Goal: Transaction & Acquisition: Purchase product/service

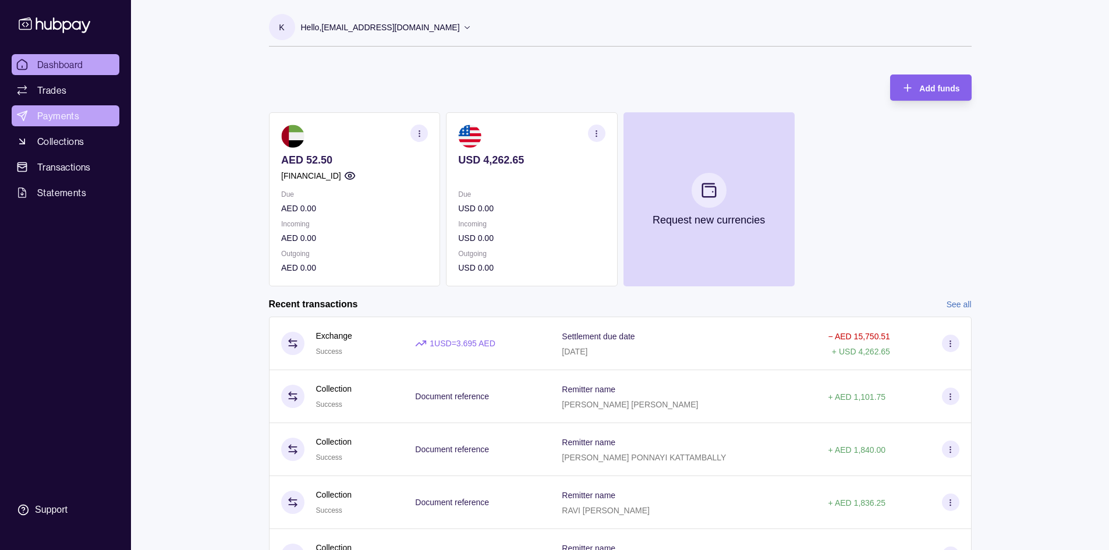
click at [54, 115] on span "Payments" at bounding box center [58, 116] width 42 height 14
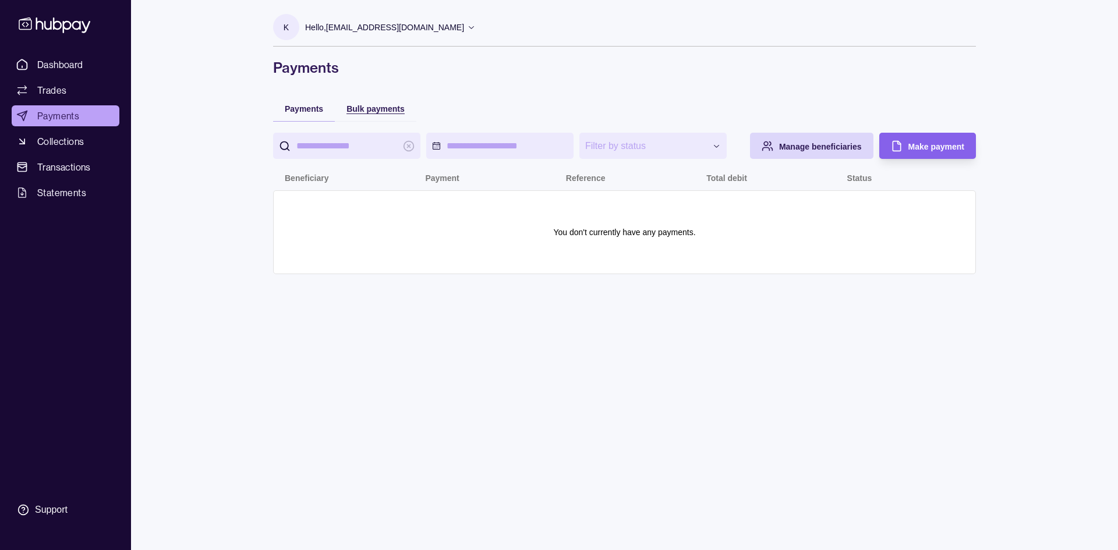
click at [381, 111] on span "Bulk payments" at bounding box center [376, 108] width 58 height 9
click at [291, 108] on span "Payments" at bounding box center [304, 108] width 38 height 9
click at [375, 102] on div "Bulk payments" at bounding box center [376, 108] width 58 height 14
click at [929, 146] on span "Make payments" at bounding box center [934, 146] width 61 height 9
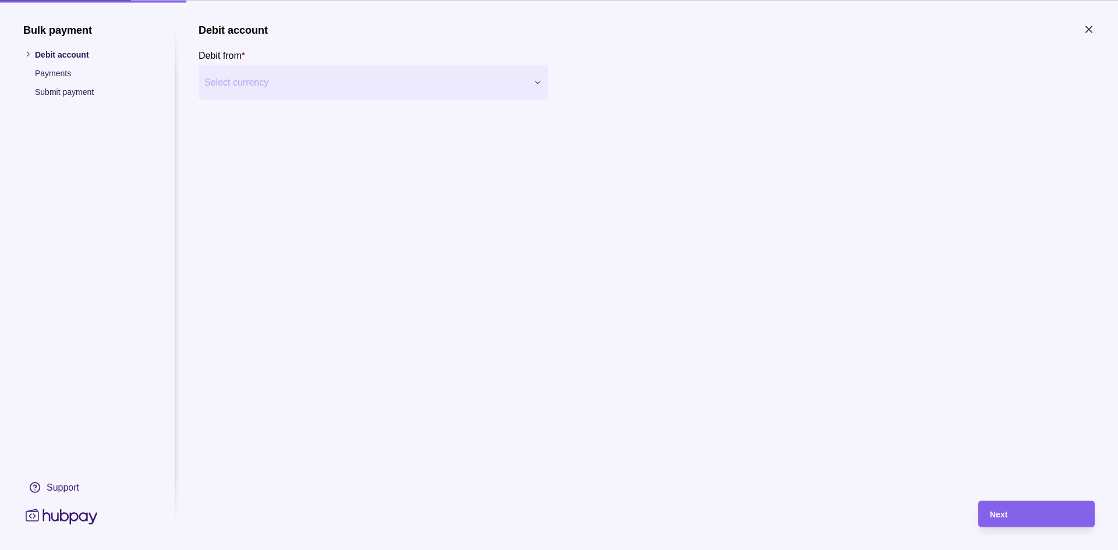
click at [256, 550] on div "Bulk payment Debit account Payments Submit payment Support Debit account Debit …" at bounding box center [559, 550] width 1118 height 0
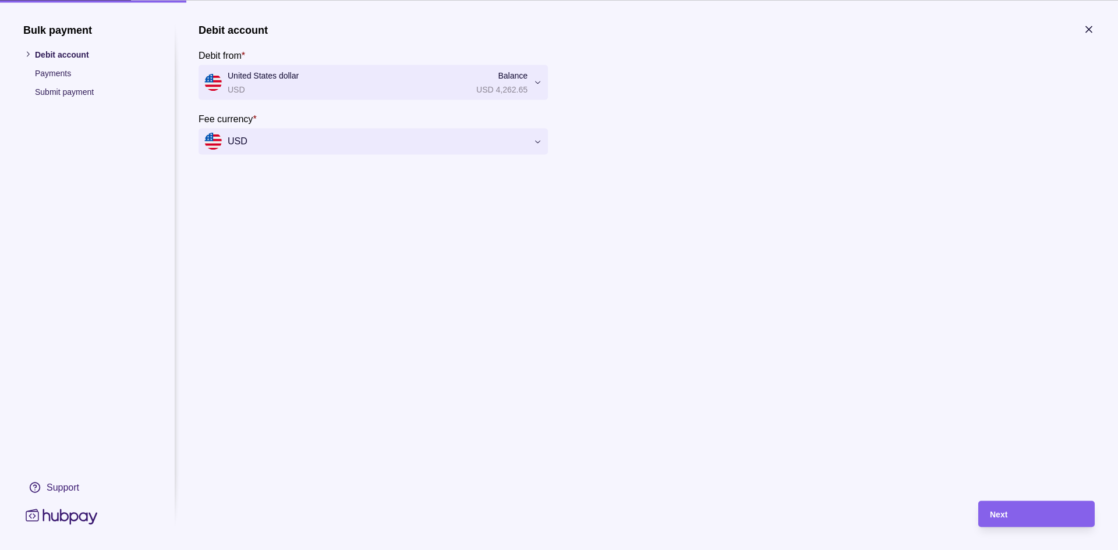
click at [364, 550] on div "Bulk payment Debit account Payments Submit payment Support Debit account Debit …" at bounding box center [559, 550] width 1118 height 0
click at [1000, 510] on span "Next" at bounding box center [998, 514] width 17 height 9
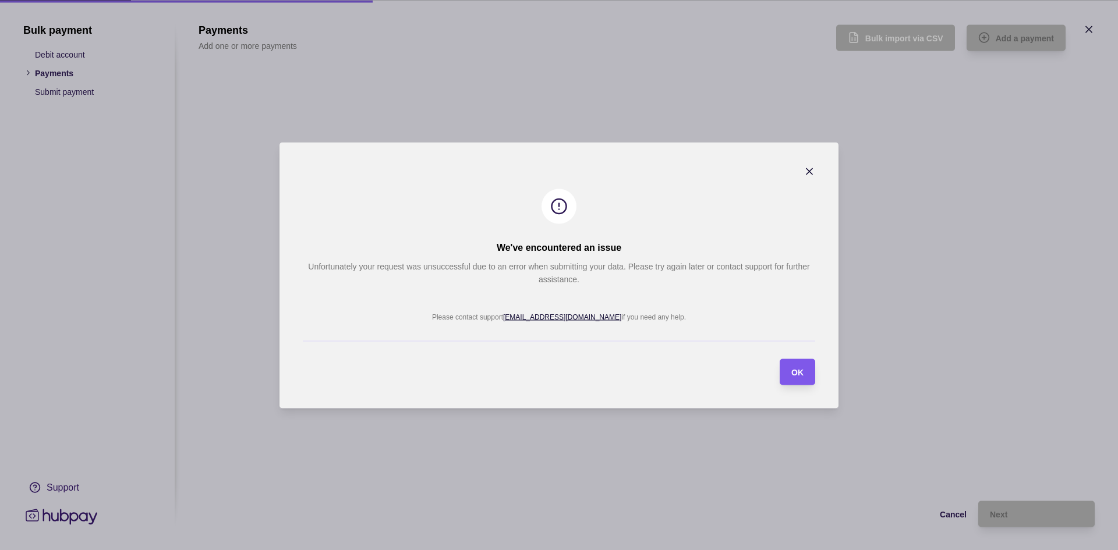
click at [789, 372] on div "OK" at bounding box center [789, 372] width 30 height 26
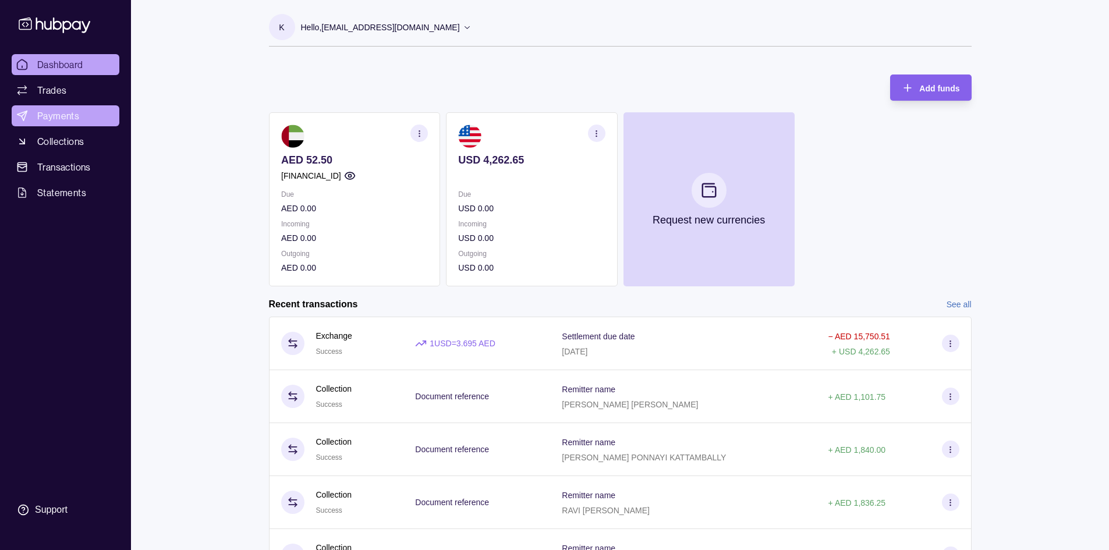
click at [66, 106] on link "Payments" at bounding box center [66, 115] width 108 height 21
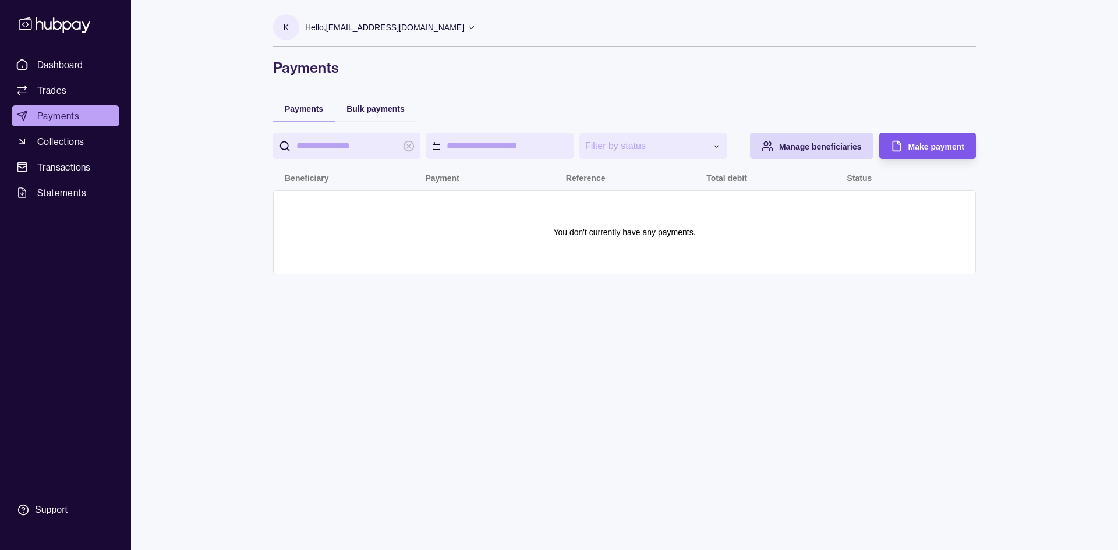
click at [935, 146] on span "Make payment" at bounding box center [937, 146] width 56 height 9
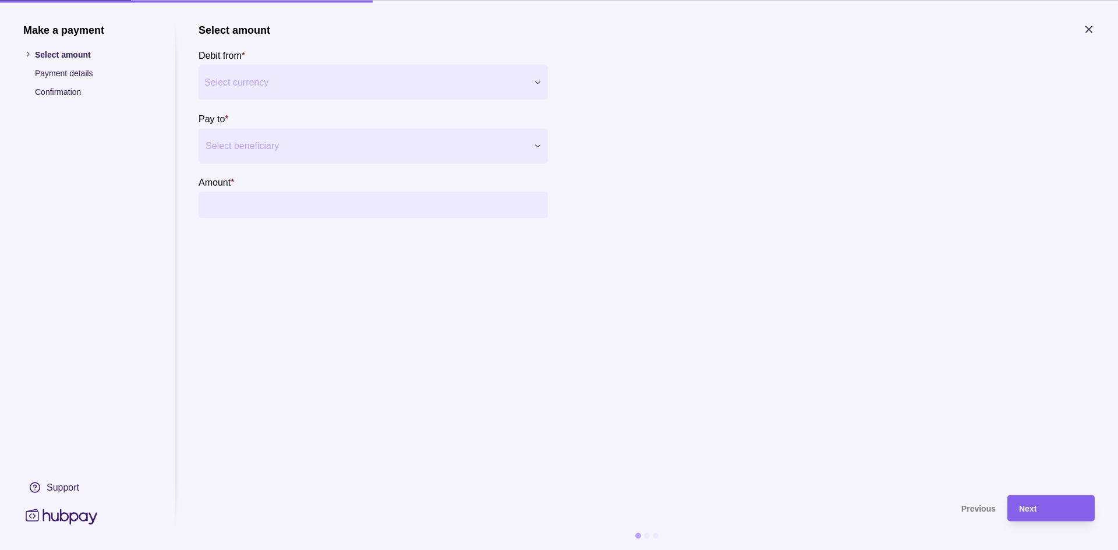
click at [313, 550] on div "Make a payment Select amount Payment details Confirmation Support Select amount…" at bounding box center [559, 550] width 1118 height 0
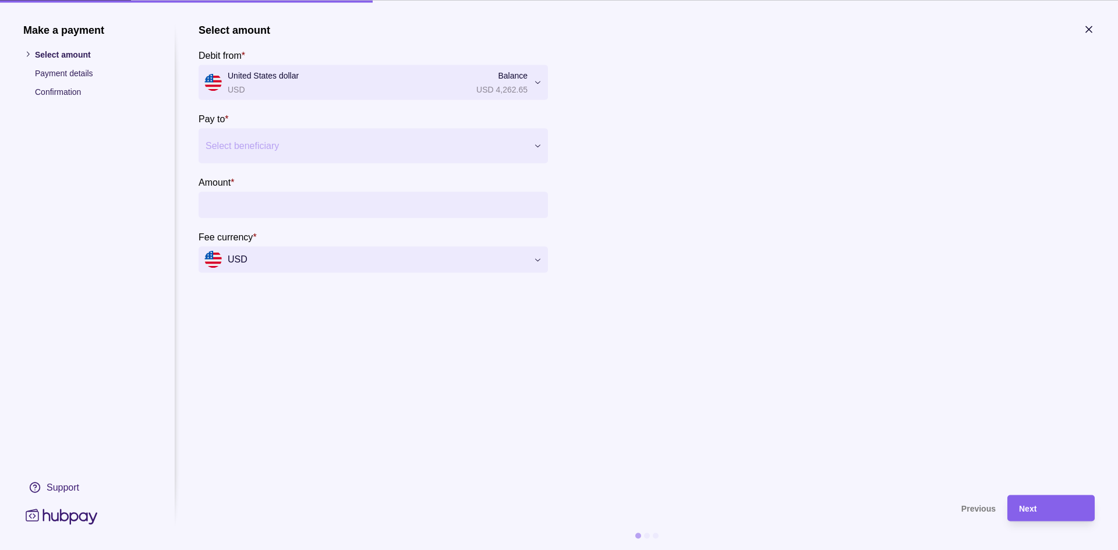
click at [252, 137] on div at bounding box center [366, 145] width 321 height 16
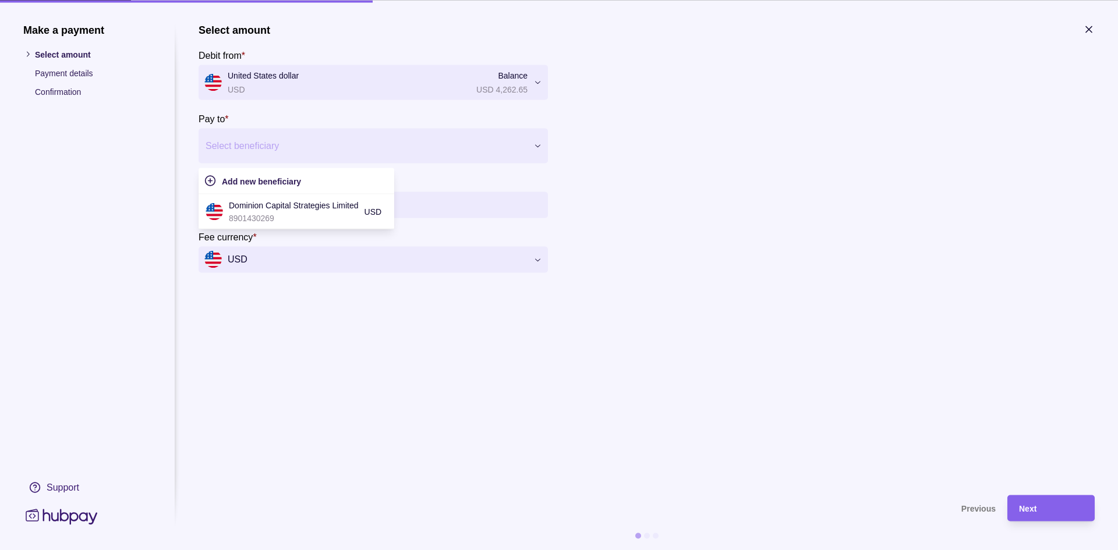
click at [739, 198] on section "Select amount Debit from * United States dollar USD Balance USD 4,262.65 *** **…" at bounding box center [647, 147] width 896 height 249
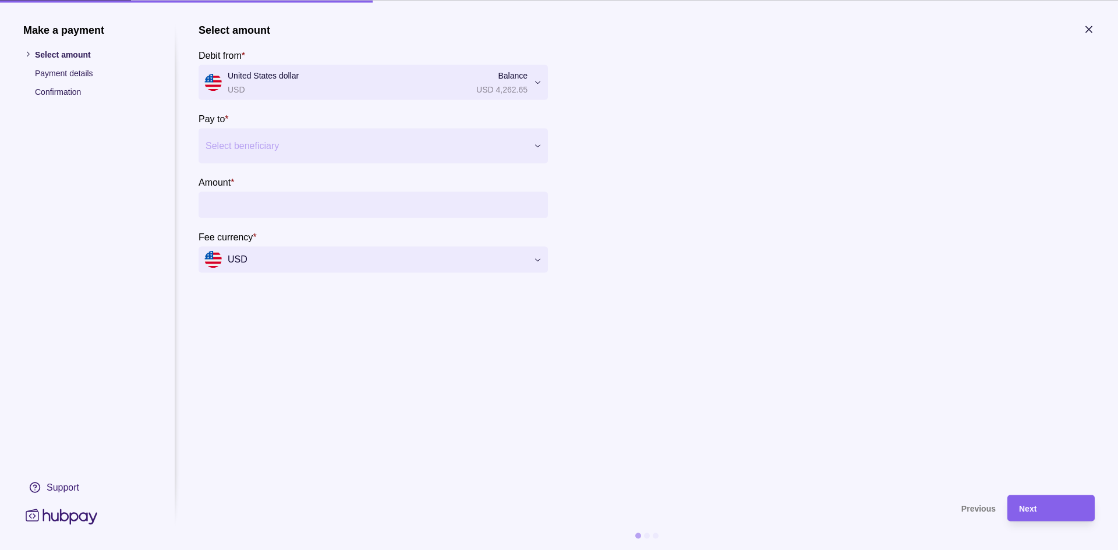
click at [255, 140] on div at bounding box center [366, 145] width 321 height 16
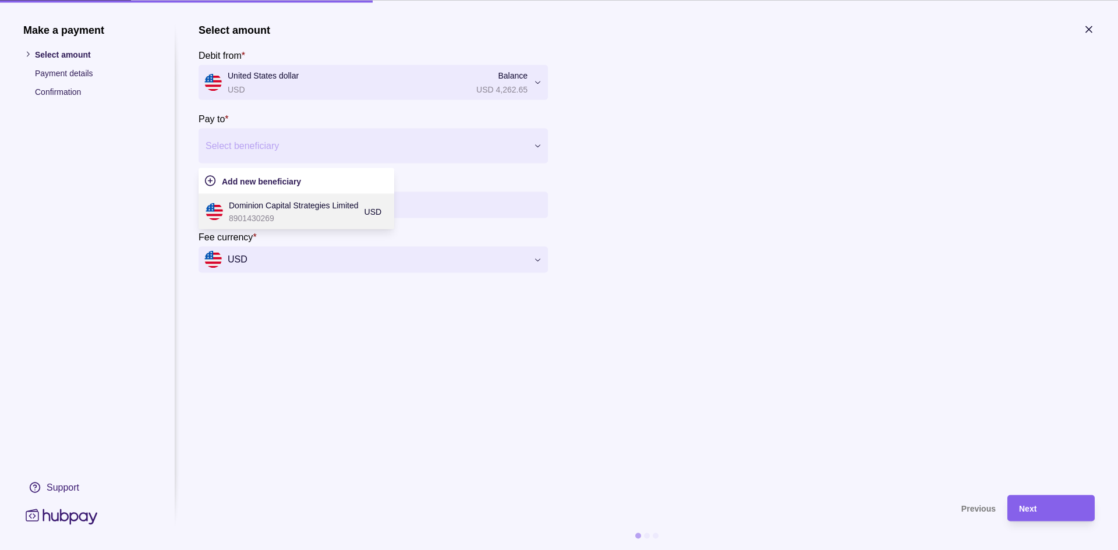
click at [265, 207] on p "Dominion Capital Strategies Limited" at bounding box center [294, 205] width 130 height 13
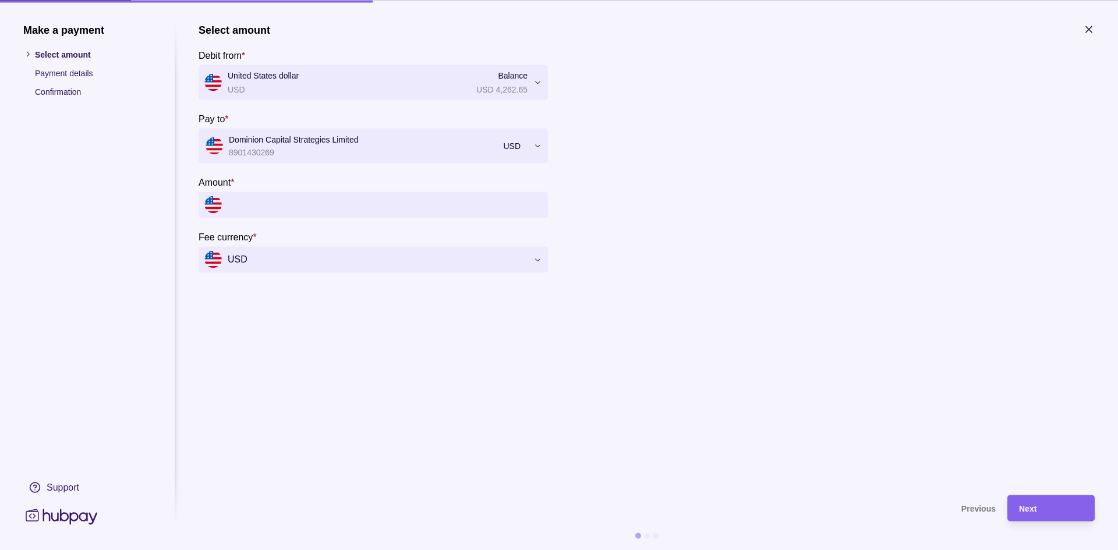
click at [348, 206] on input "Amount *" at bounding box center [385, 205] width 314 height 26
click at [331, 550] on div "Make a payment Select amount Payment details Confirmation Support Select amount…" at bounding box center [559, 550] width 1118 height 0
click at [292, 202] on input "Amount *" at bounding box center [385, 205] width 314 height 26
paste input "********"
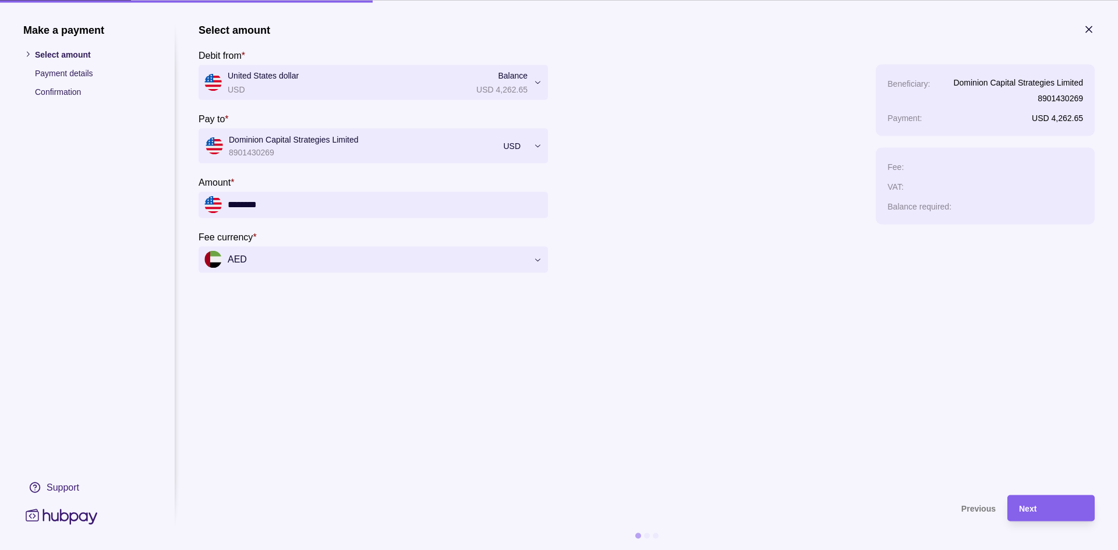
type input "********"
click at [1041, 510] on div "Next" at bounding box center [1051, 508] width 64 height 14
click at [1029, 506] on span "Next" at bounding box center [1027, 508] width 17 height 9
click at [1024, 507] on span "Next" at bounding box center [1027, 508] width 17 height 9
click at [554, 384] on section "Select amount Debit from * United States dollar USD Balance USD 4,262.65 *** **…" at bounding box center [647, 253] width 896 height 460
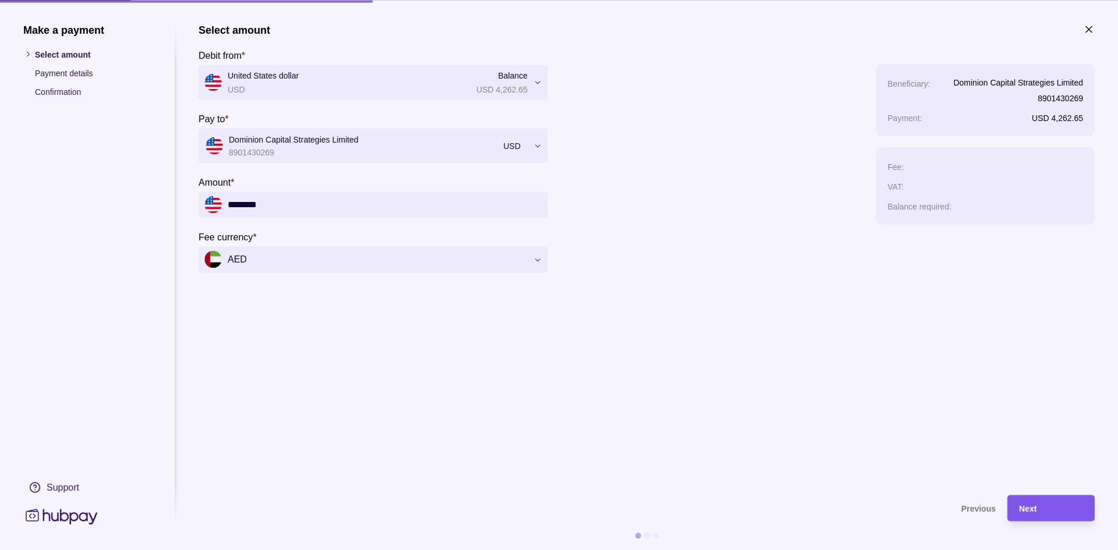
click at [1028, 501] on div "Next" at bounding box center [1051, 508] width 64 height 14
click at [1033, 510] on span "Next" at bounding box center [1027, 508] width 17 height 9
click at [1033, 495] on div "Next" at bounding box center [1043, 508] width 82 height 26
click at [945, 316] on section "Select amount Debit from * United States dollar USD Balance USD 4,262.65 *** **…" at bounding box center [647, 253] width 896 height 460
click at [366, 550] on div "Make a payment Select amount Payment details Confirmation Support Select amount…" at bounding box center [559, 550] width 1118 height 0
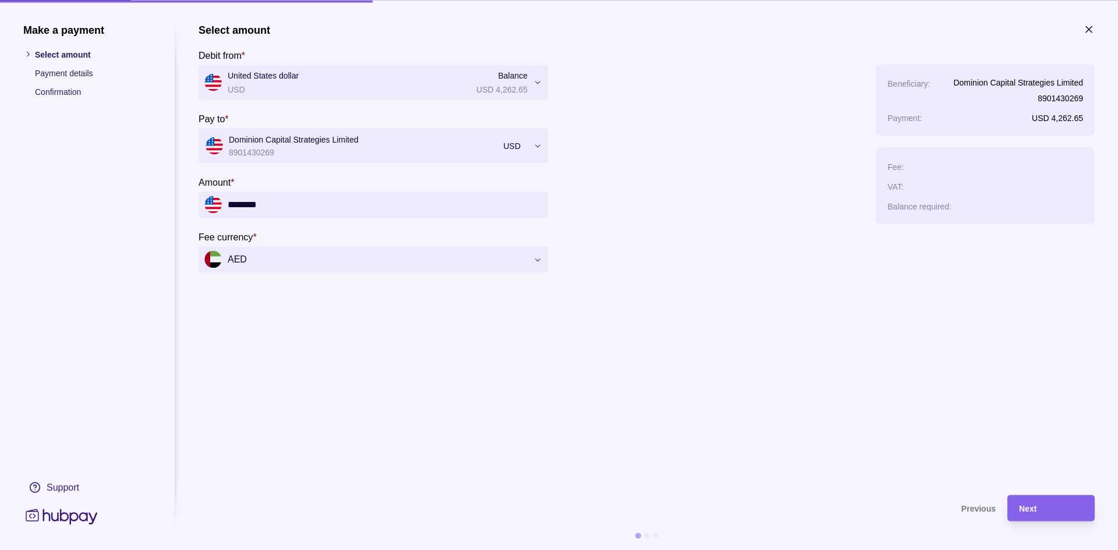
drag, startPoint x: 460, startPoint y: 291, endPoint x: 522, endPoint y: 291, distance: 62.3
click at [461, 291] on section "Select amount Debit from * United States dollar USD Balance USD 4,262.65 *** **…" at bounding box center [647, 253] width 896 height 460
click at [948, 160] on div "Fee :" at bounding box center [986, 166] width 196 height 14
click at [941, 80] on div "Beneficiary : Dominion Capital Strategies Limited 8901430269" at bounding box center [986, 90] width 196 height 29
click at [785, 345] on section "Select amount Debit from * United States dollar USD Balance USD 4,262.65 *** **…" at bounding box center [647, 253] width 896 height 460
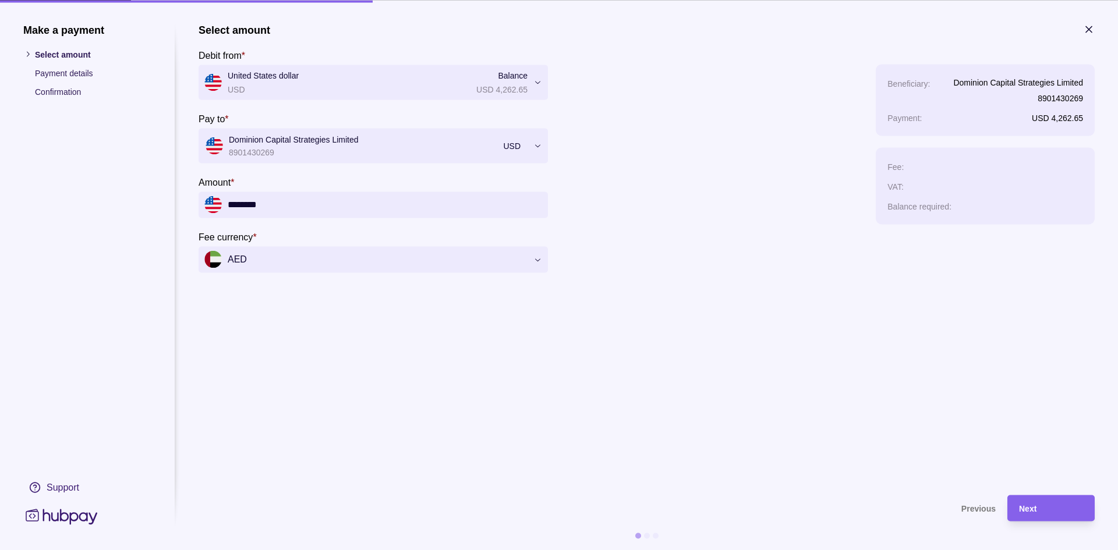
click at [1090, 25] on icon "button" at bounding box center [1089, 29] width 12 height 12
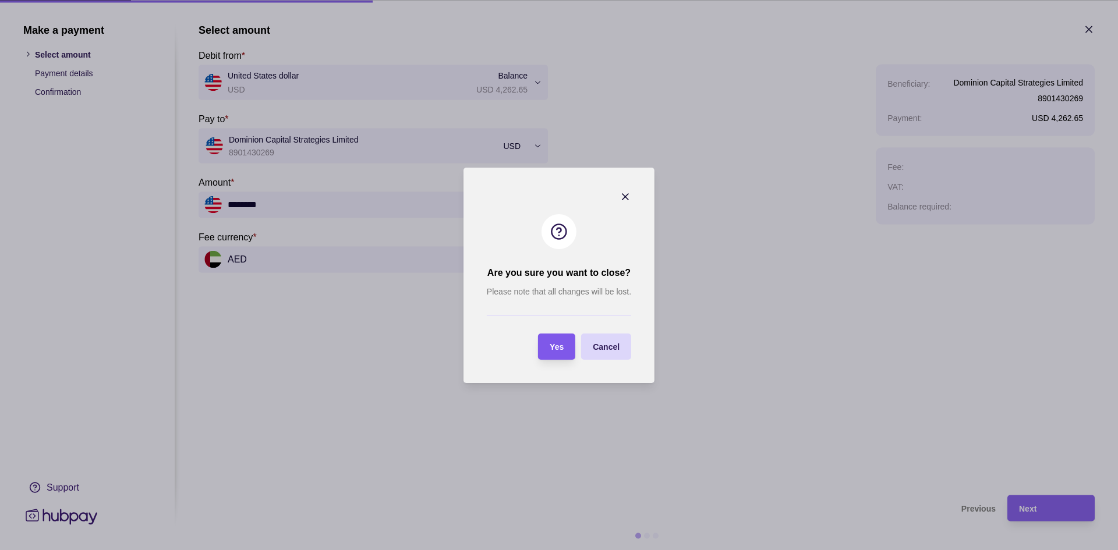
click at [554, 348] on span "Yes" at bounding box center [557, 346] width 14 height 9
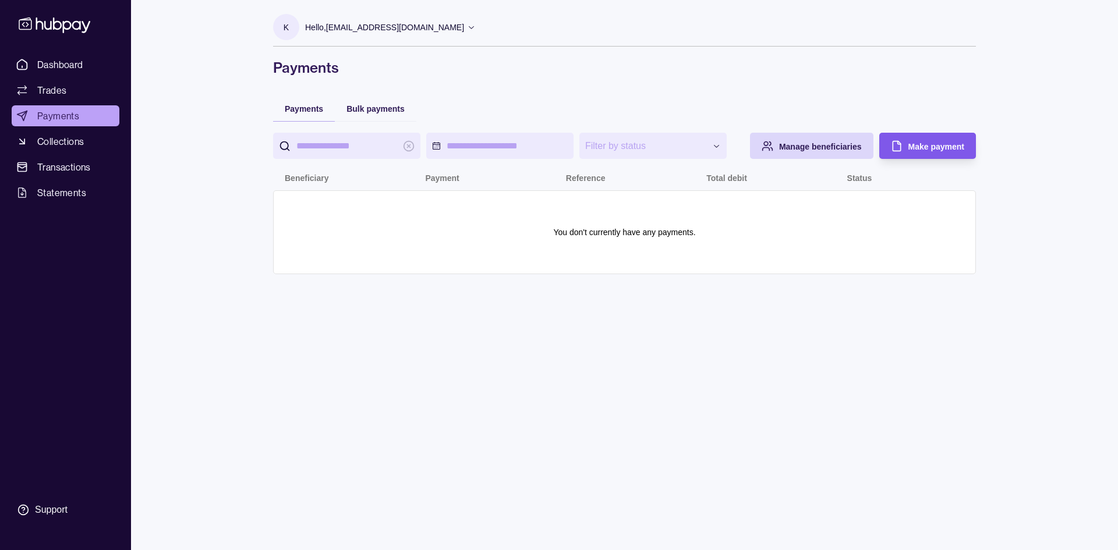
click at [929, 143] on span "Make payment" at bounding box center [937, 146] width 56 height 9
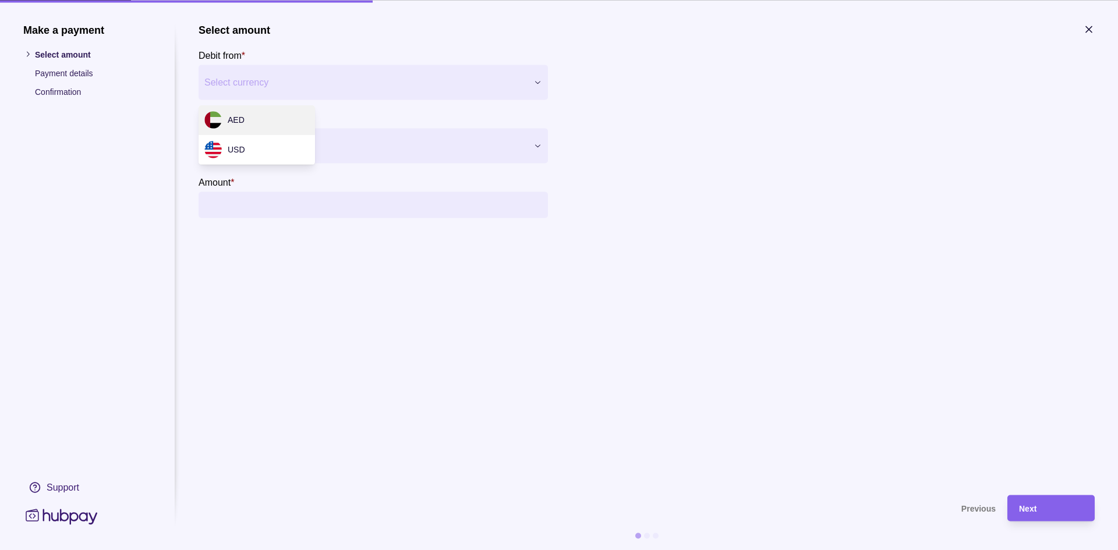
click at [284, 550] on div "Make a payment Select amount Payment details Confirmation Support Select amount…" at bounding box center [559, 550] width 1118 height 0
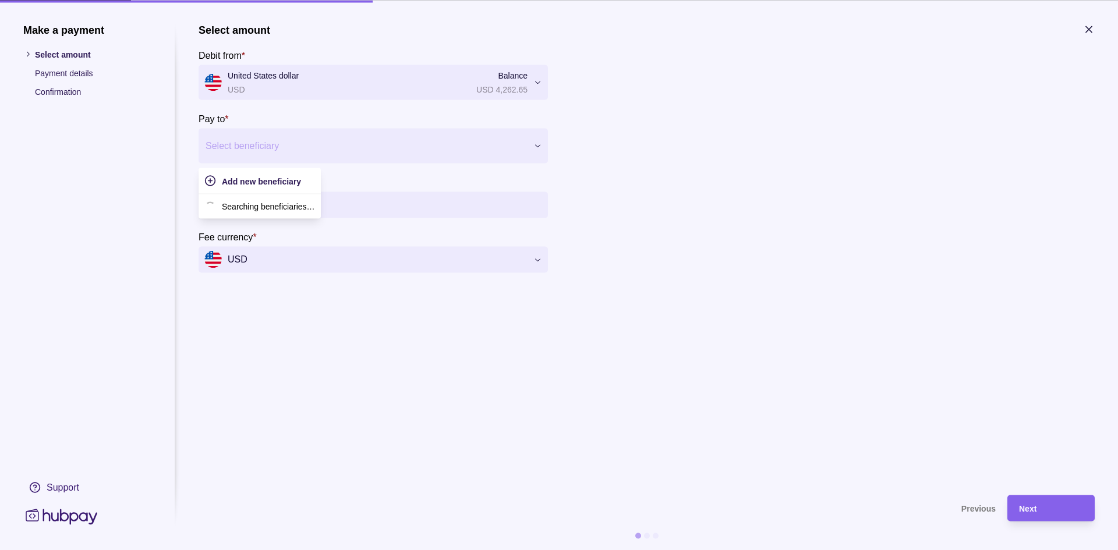
click at [260, 151] on div at bounding box center [366, 145] width 321 height 16
click at [269, 216] on p "8901430269" at bounding box center [294, 217] width 130 height 13
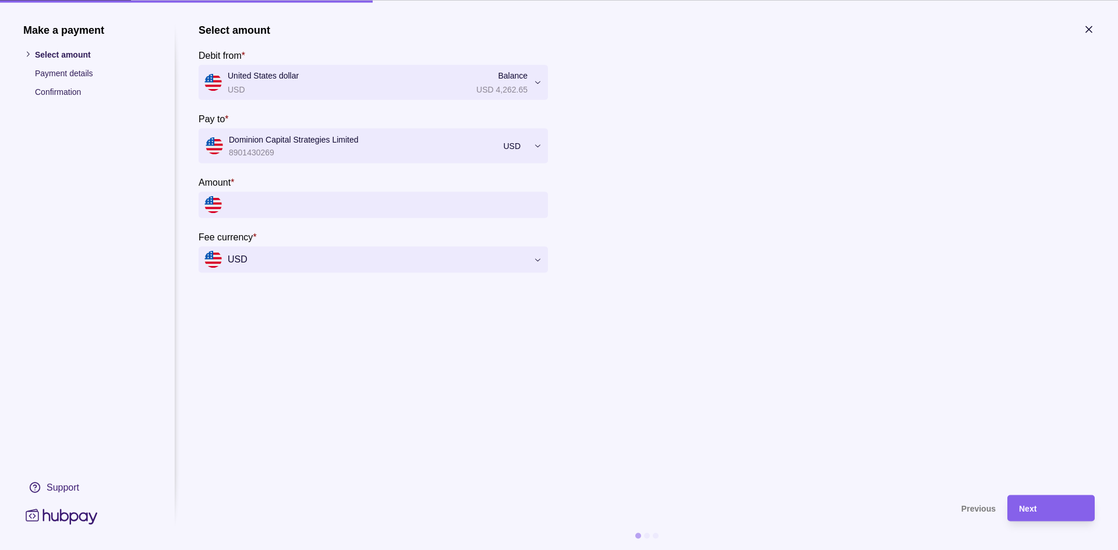
click at [259, 203] on input "Amount *" at bounding box center [385, 205] width 314 height 26
click at [310, 216] on input "Amount *" at bounding box center [385, 205] width 314 height 26
click at [313, 208] on input "Amount *" at bounding box center [385, 205] width 314 height 26
paste input "********"
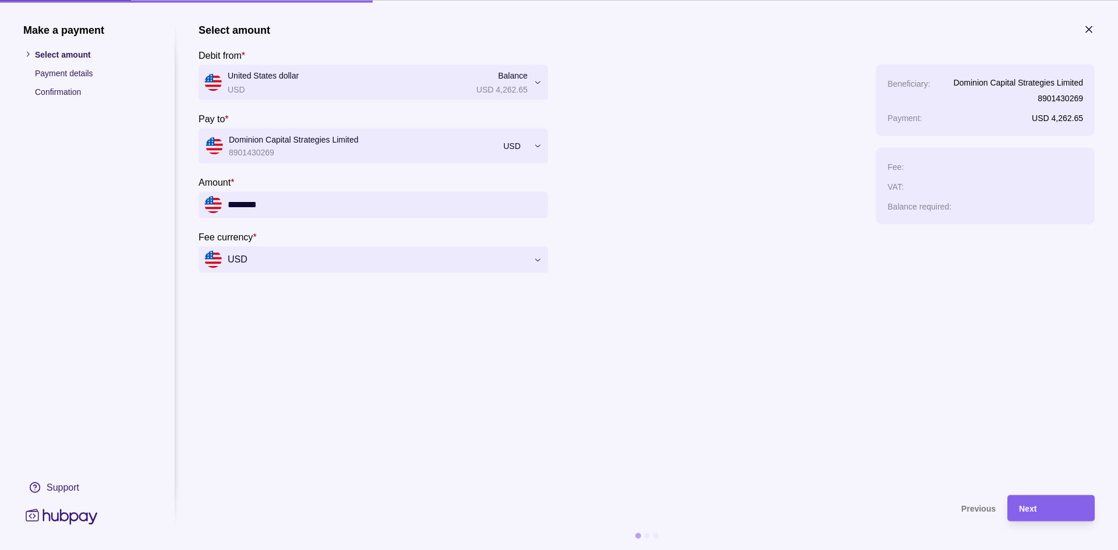
type input "********"
click at [267, 550] on div "Make a payment Select amount Payment details Confirmation Support Select amount…" at bounding box center [559, 550] width 1118 height 0
click at [677, 286] on section "Select amount Debit from * United States dollar USD Balance USD 4,262.65 *** **…" at bounding box center [647, 253] width 896 height 460
click at [1034, 501] on div "Next" at bounding box center [1051, 508] width 64 height 14
click at [1033, 508] on span "Next" at bounding box center [1027, 508] width 17 height 9
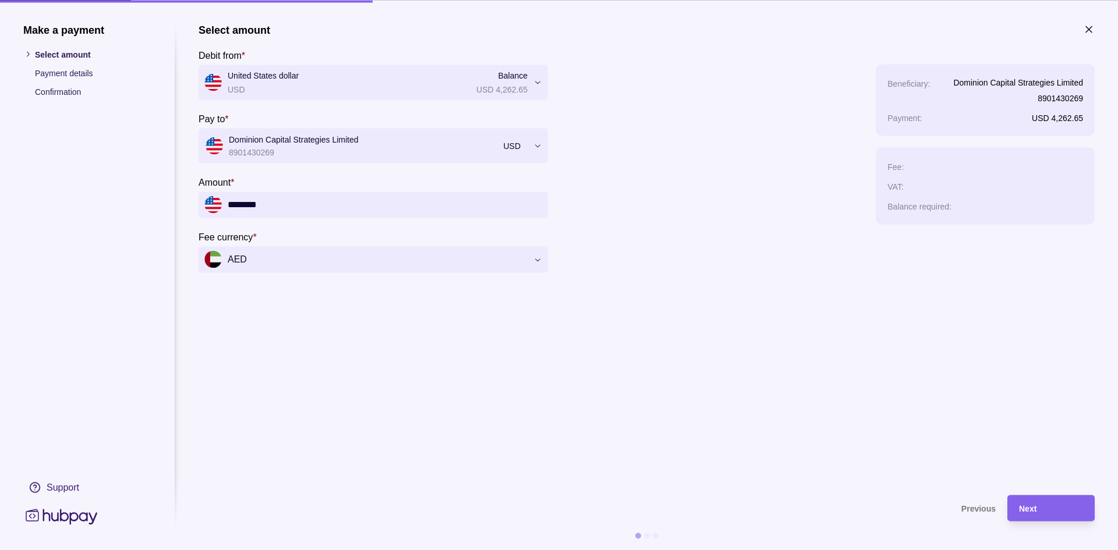
click at [558, 376] on section "Select amount Debit from * United States dollar USD Balance USD 4,262.65 *** **…" at bounding box center [647, 253] width 896 height 460
click at [1073, 507] on div "Next" at bounding box center [1051, 508] width 64 height 14
click at [1020, 509] on span "Next" at bounding box center [1027, 508] width 17 height 9
click at [1069, 499] on div "Next" at bounding box center [1043, 508] width 82 height 26
click at [1047, 511] on div "Next" at bounding box center [1051, 508] width 64 height 14
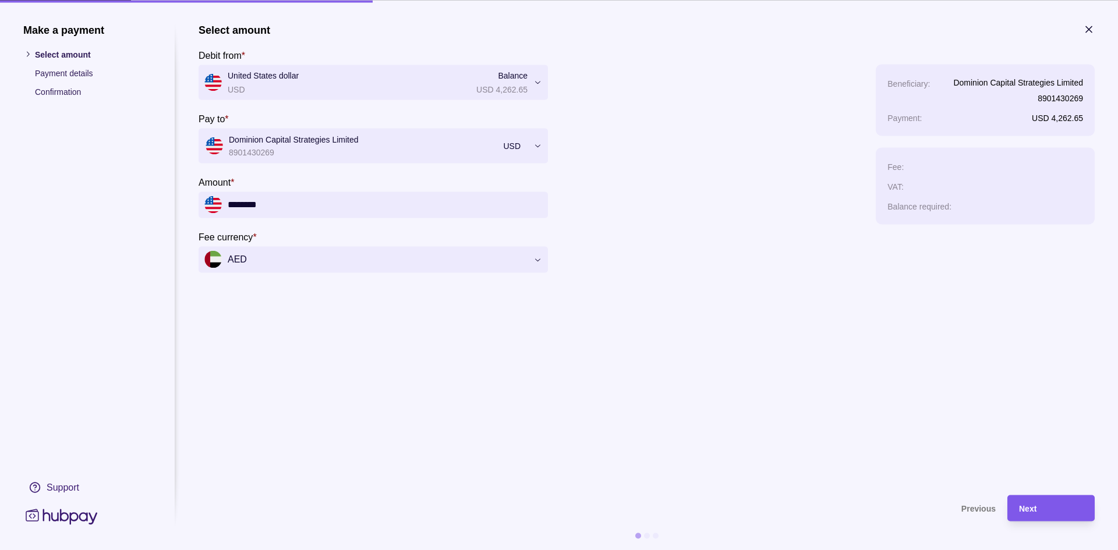
click at [1034, 503] on div "Next" at bounding box center [1051, 508] width 64 height 14
click at [1030, 504] on span "Next" at bounding box center [1027, 508] width 17 height 9
click at [688, 416] on section "Select amount Debit from * United States dollar USD Balance USD 4,262.65 *** **…" at bounding box center [647, 253] width 896 height 460
click at [1026, 510] on span "Next" at bounding box center [1027, 508] width 17 height 9
click at [1042, 512] on div "Next" at bounding box center [1051, 508] width 64 height 14
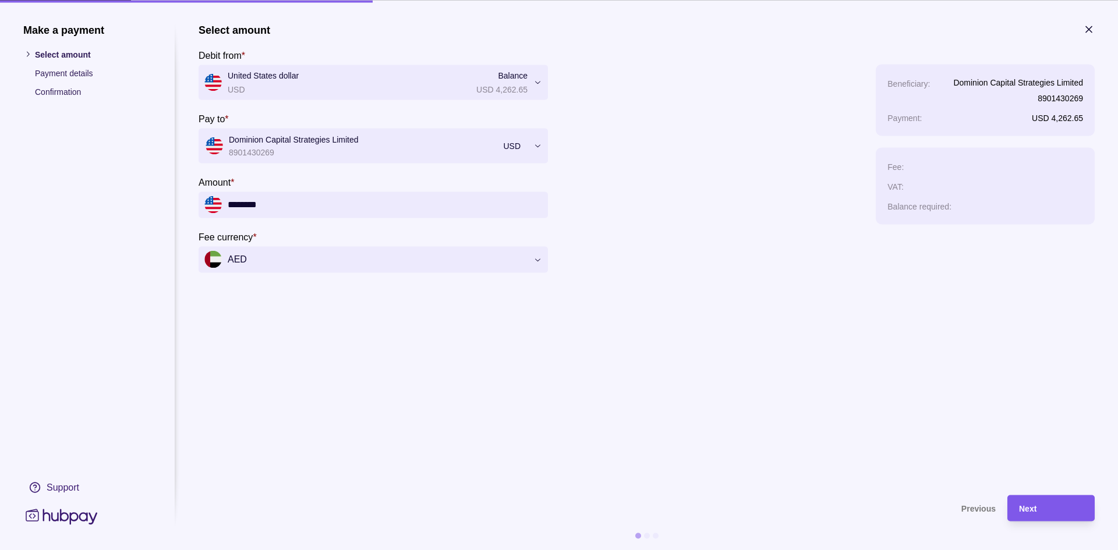
click at [1042, 511] on div "Next" at bounding box center [1051, 508] width 64 height 14
click at [1030, 507] on span "Next" at bounding box center [1027, 508] width 17 height 9
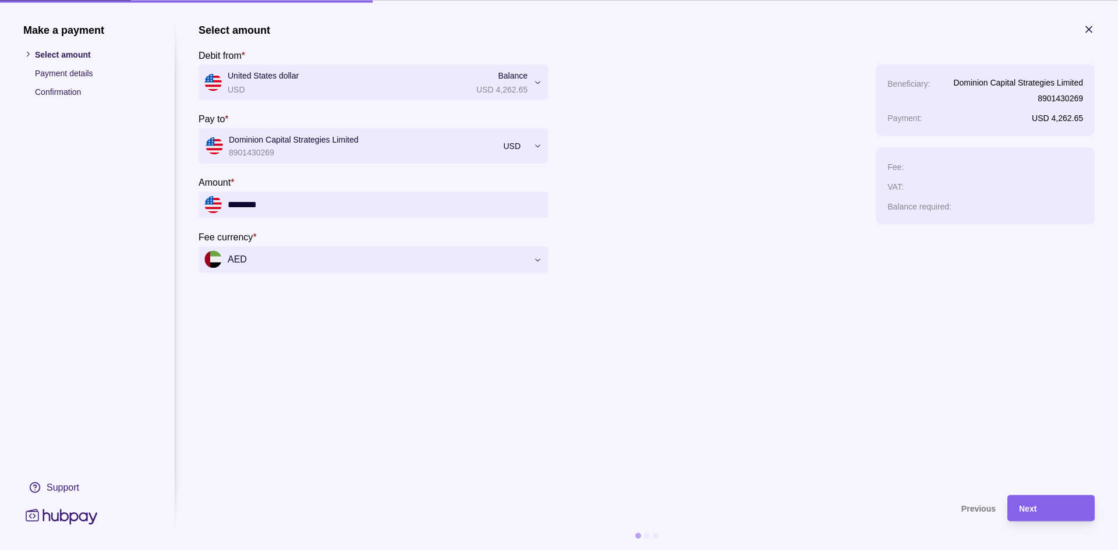
click at [648, 535] on div at bounding box center [647, 536] width 6 height 6
click at [664, 535] on section at bounding box center [647, 536] width 896 height 6
click at [1025, 507] on span "Next" at bounding box center [1027, 508] width 17 height 9
click at [1037, 504] on span "Next" at bounding box center [1027, 508] width 17 height 9
click at [1068, 510] on div "Next" at bounding box center [1051, 508] width 64 height 14
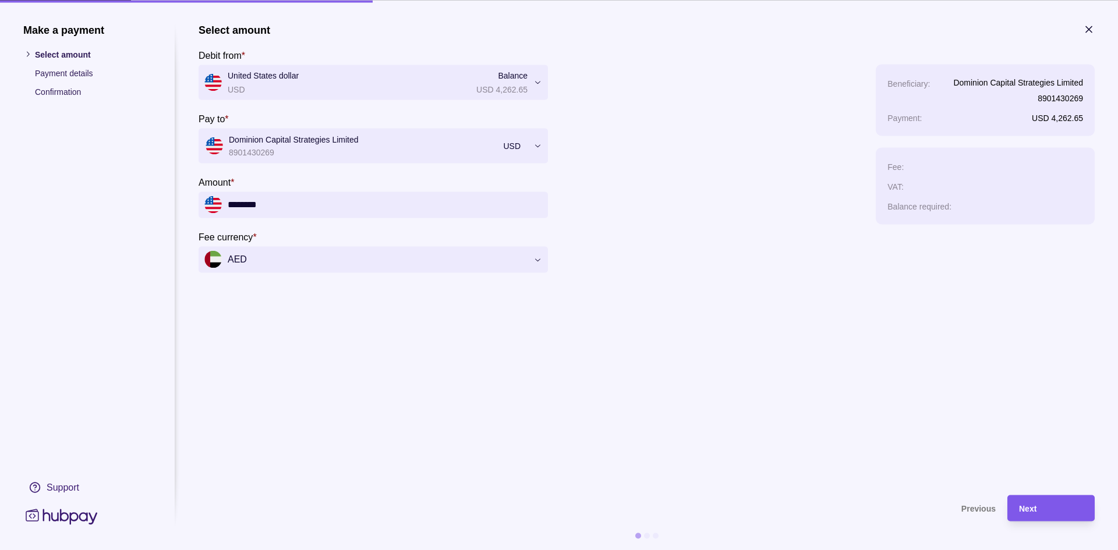
click at [1068, 510] on div "Next" at bounding box center [1051, 508] width 64 height 14
click at [1014, 502] on div "Next" at bounding box center [1043, 508] width 82 height 26
